Goal: Task Accomplishment & Management: Manage account settings

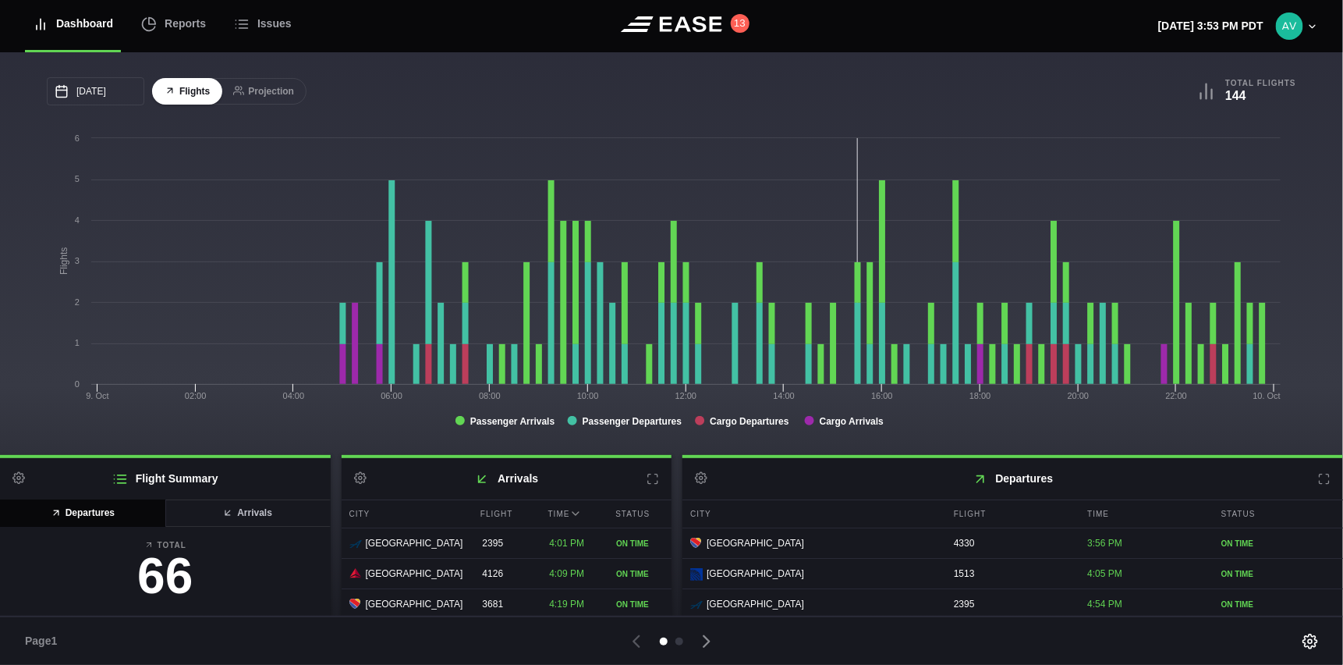
click at [1324, 475] on h2 "Departures Settings" at bounding box center [1013, 478] width 661 height 41
click at [1318, 479] on icon at bounding box center [1324, 479] width 12 height 12
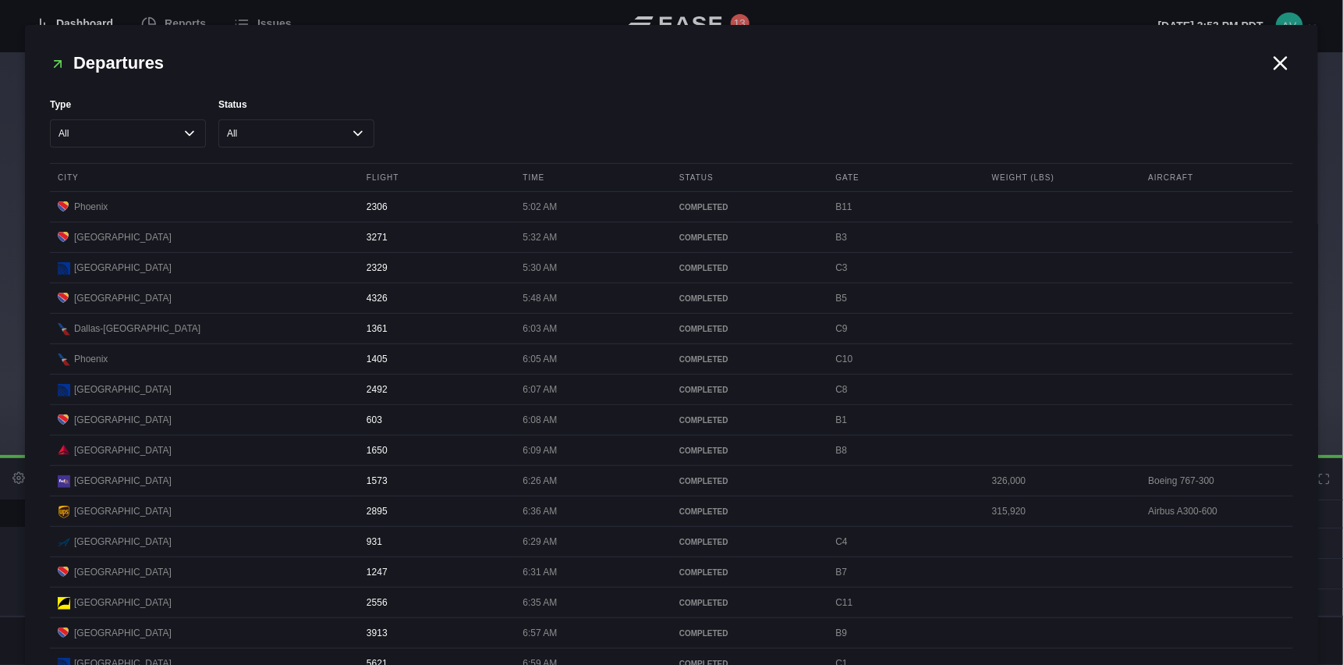
click at [1273, 57] on icon at bounding box center [1280, 62] width 23 height 23
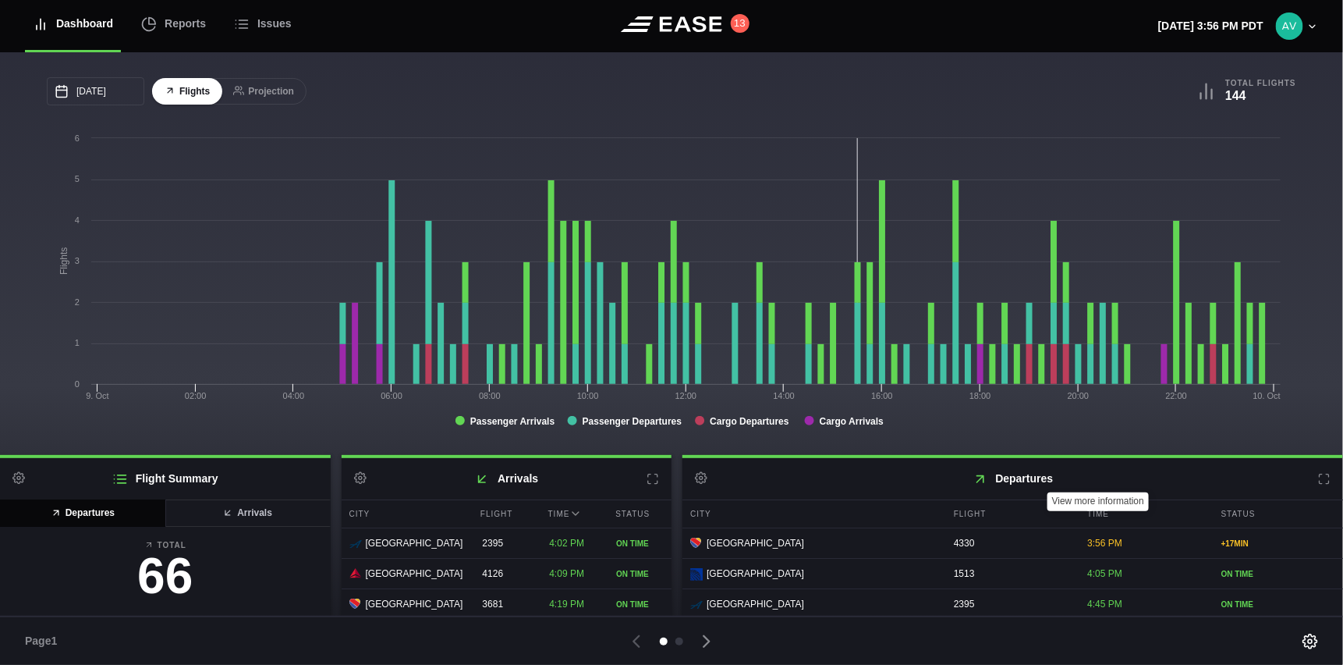
click at [1318, 482] on icon at bounding box center [1324, 479] width 12 height 12
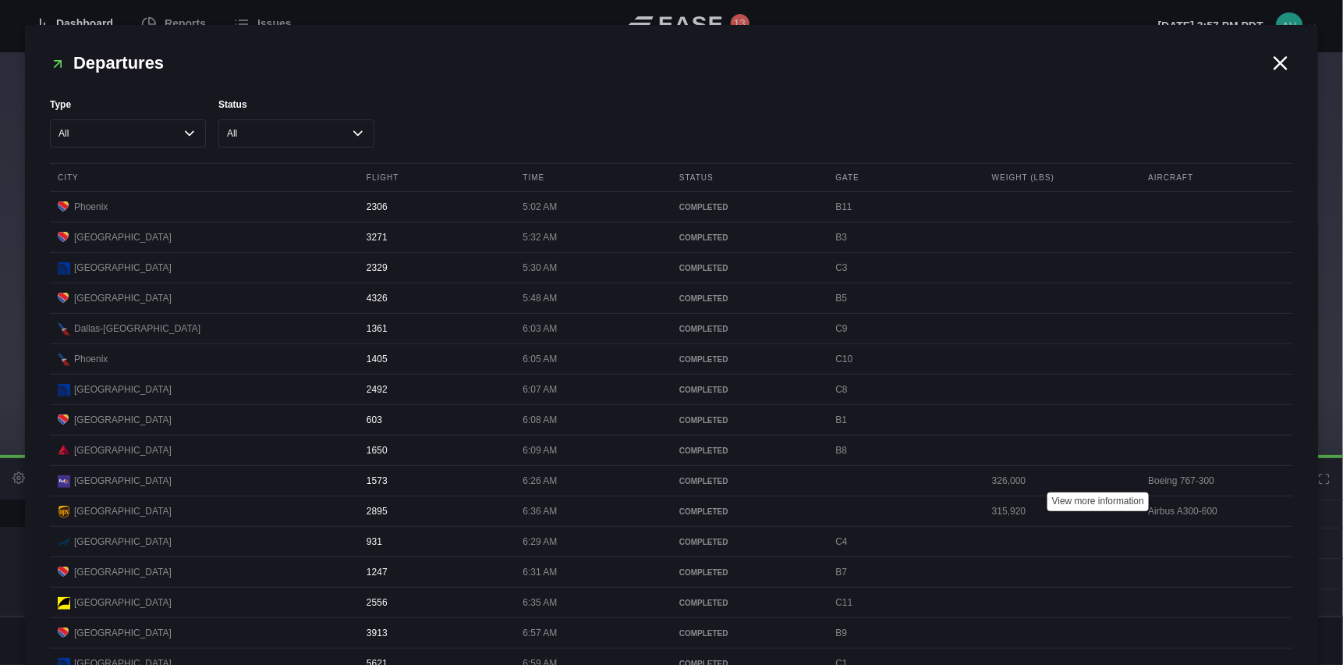
click at [1276, 62] on icon at bounding box center [1282, 63] width 12 height 12
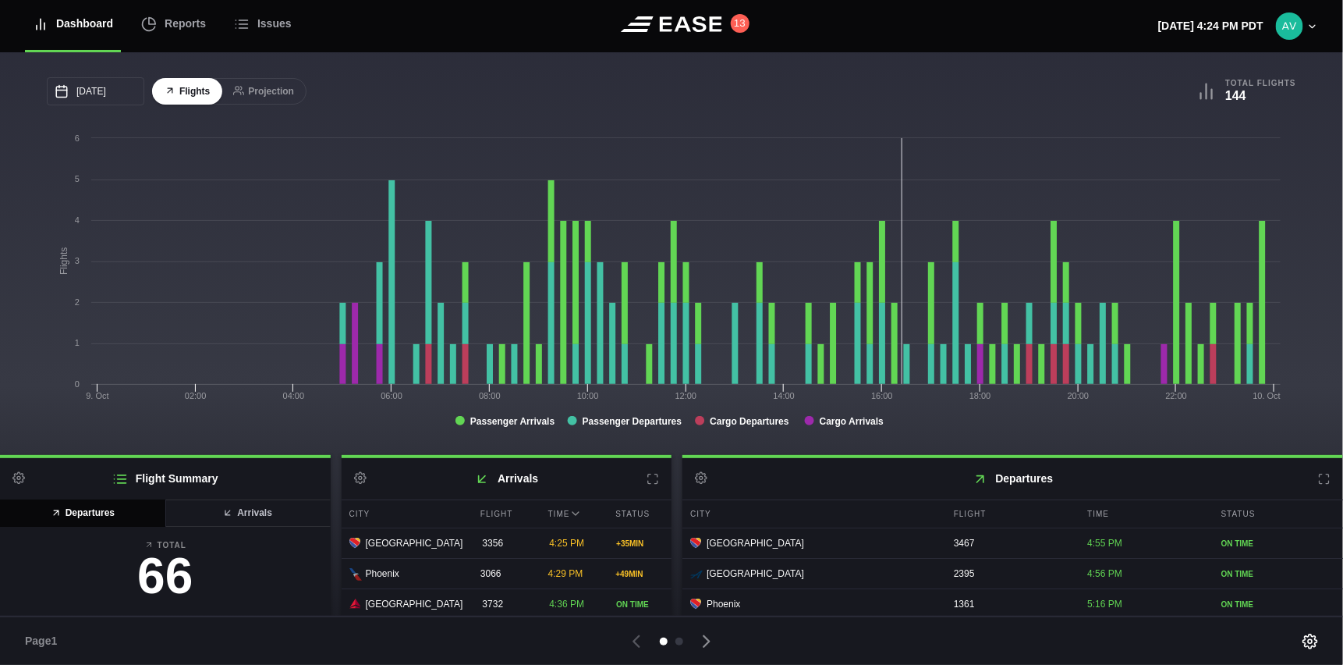
click at [656, 481] on h2 "Arrivals Settings" at bounding box center [507, 478] width 331 height 41
click at [655, 478] on icon at bounding box center [653, 479] width 12 height 12
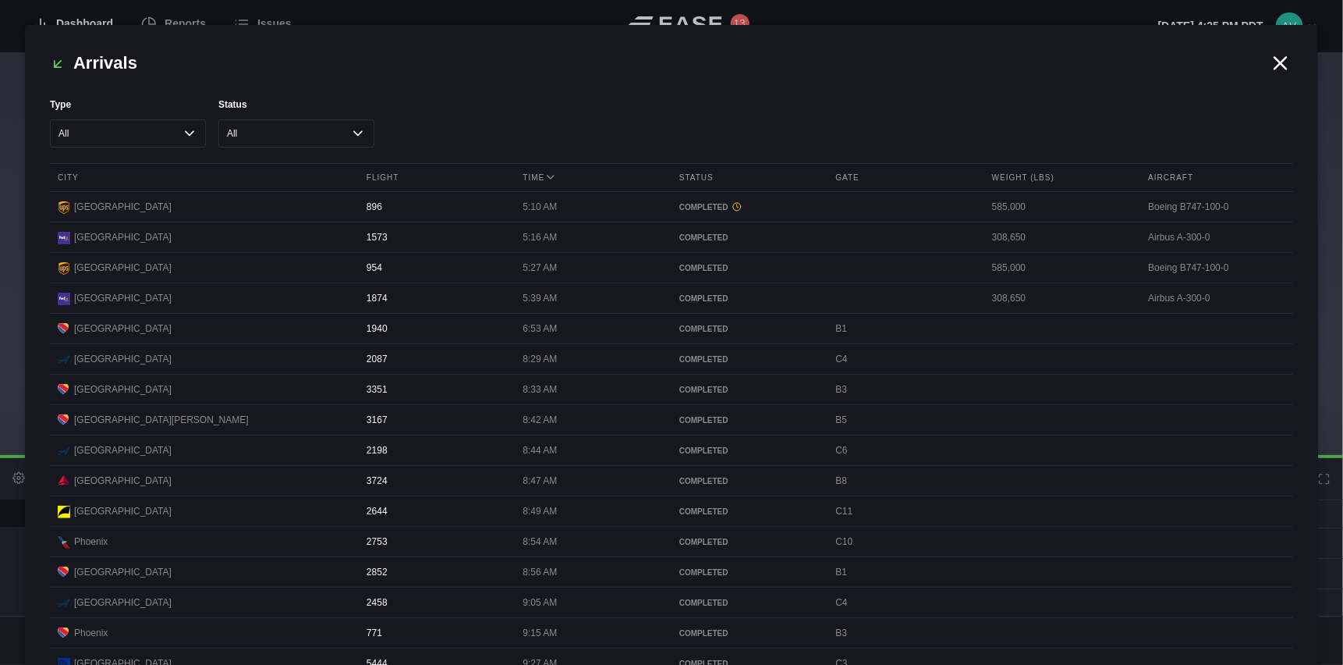
click at [1276, 64] on icon at bounding box center [1282, 63] width 12 height 12
